Goal: Browse casually

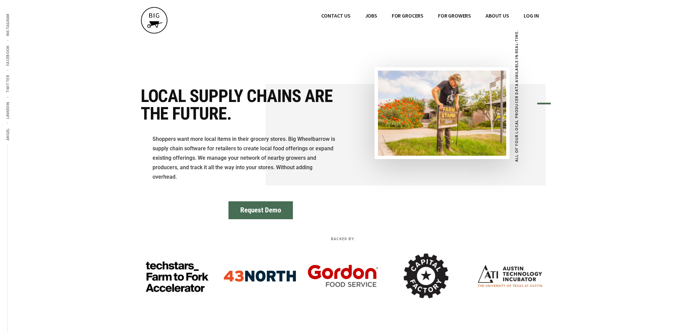
drag, startPoint x: 614, startPoint y: 54, endPoint x: 612, endPoint y: 156, distance: 101.9
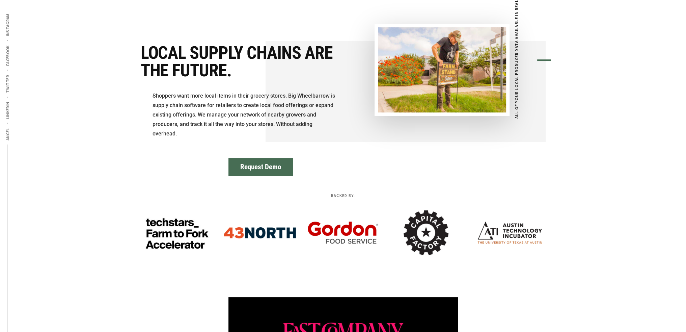
scroll to position [34, 0]
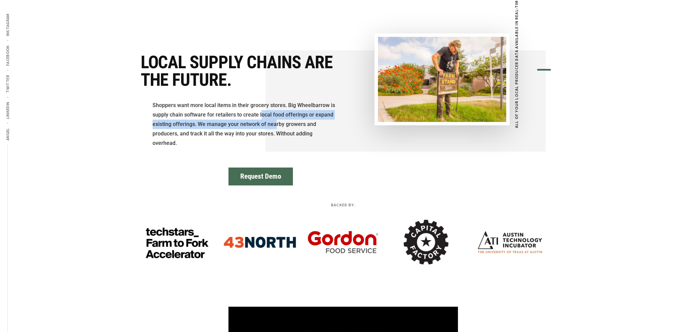
drag, startPoint x: 275, startPoint y: 120, endPoint x: 261, endPoint y: 116, distance: 15.1
click at [261, 116] on p "Shoppers want more local items in their grocery stores. Big Wheelbarrow is supp…" at bounding box center [245, 124] width 185 height 47
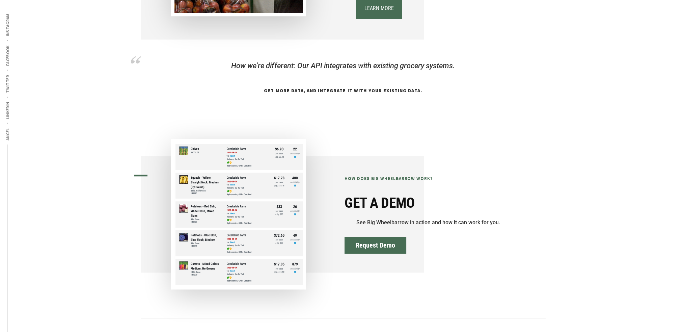
scroll to position [607, 0]
